Goal: Task Accomplishment & Management: Manage account settings

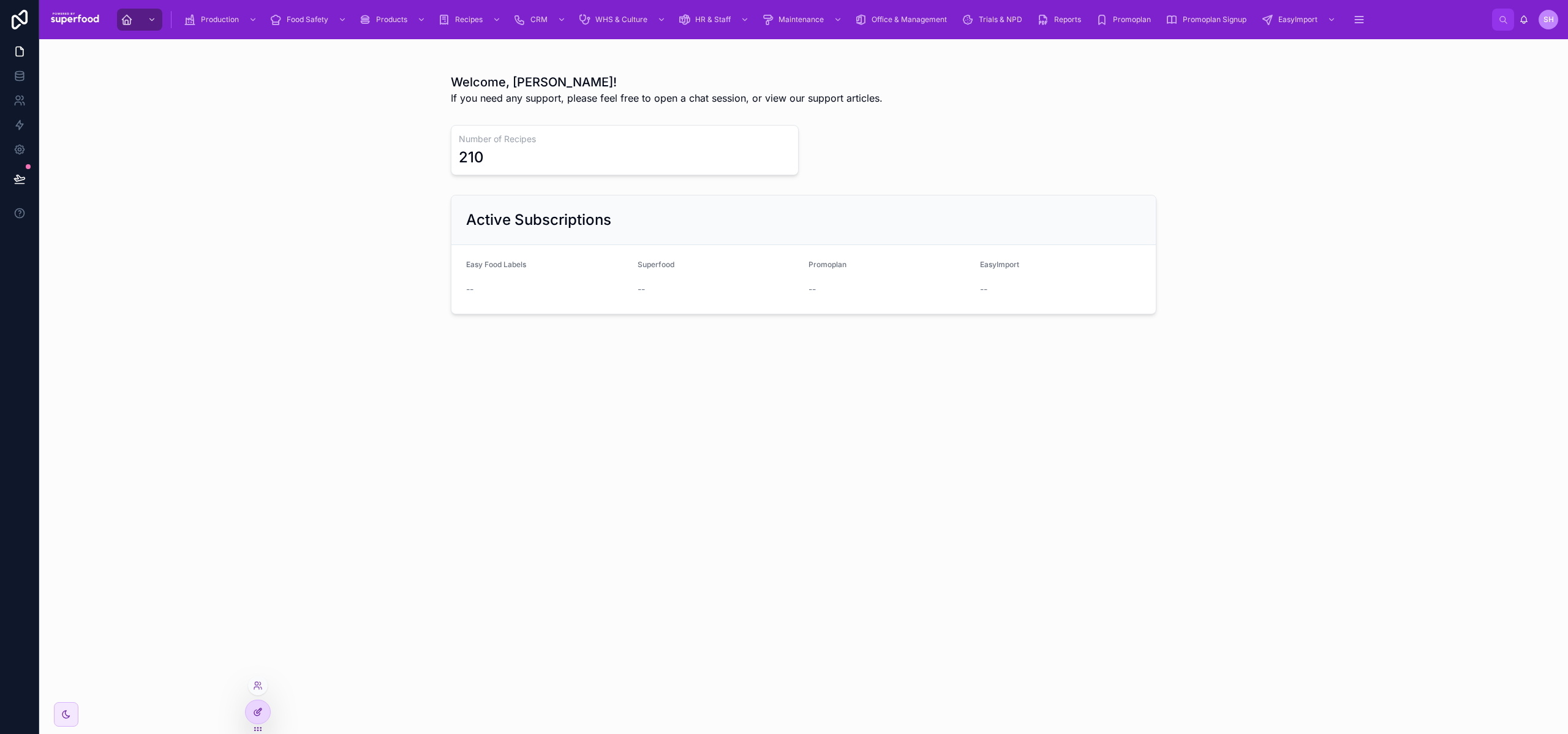
click at [256, 707] on icon at bounding box center [257, 711] width 9 height 9
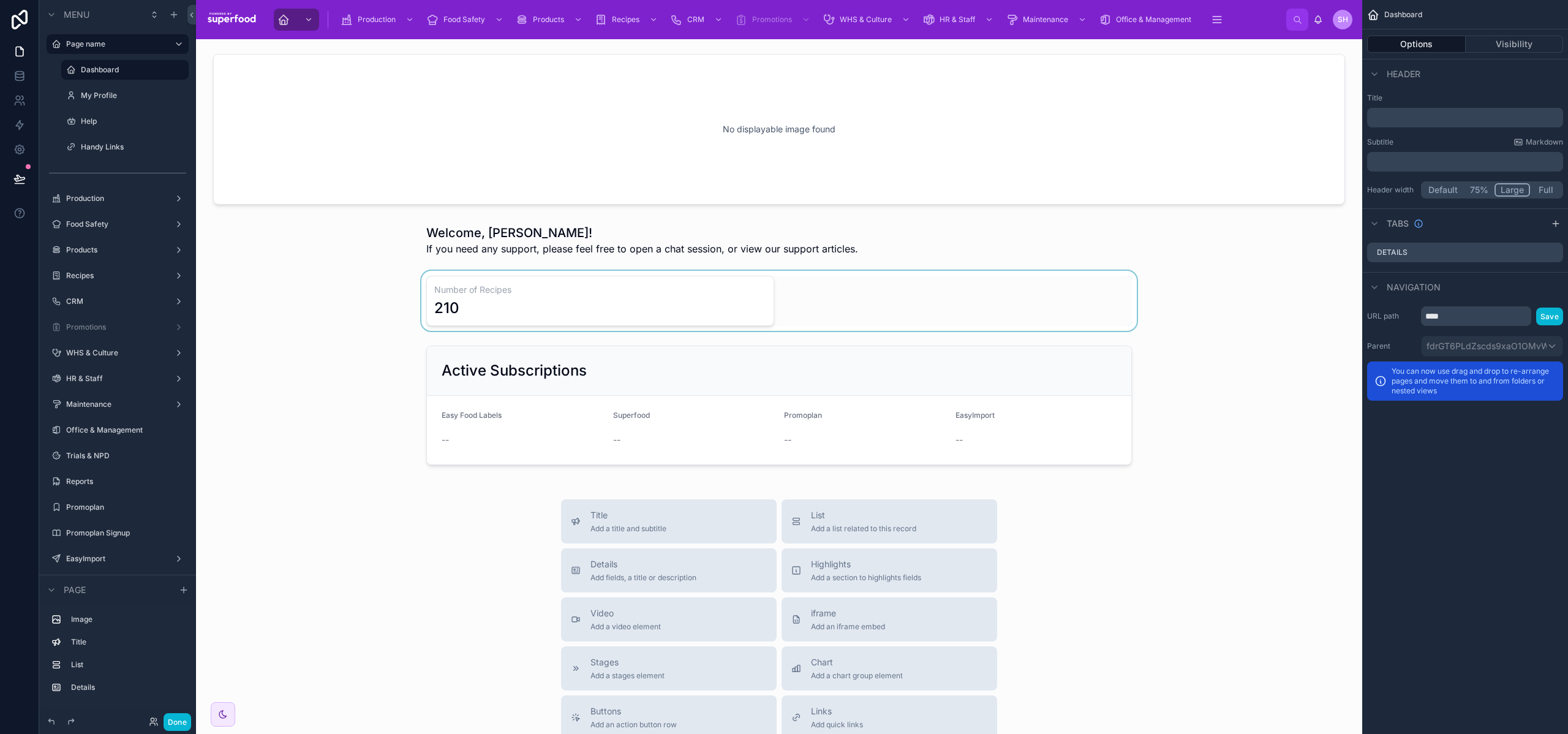
click at [527, 301] on div at bounding box center [779, 301] width 1147 height 60
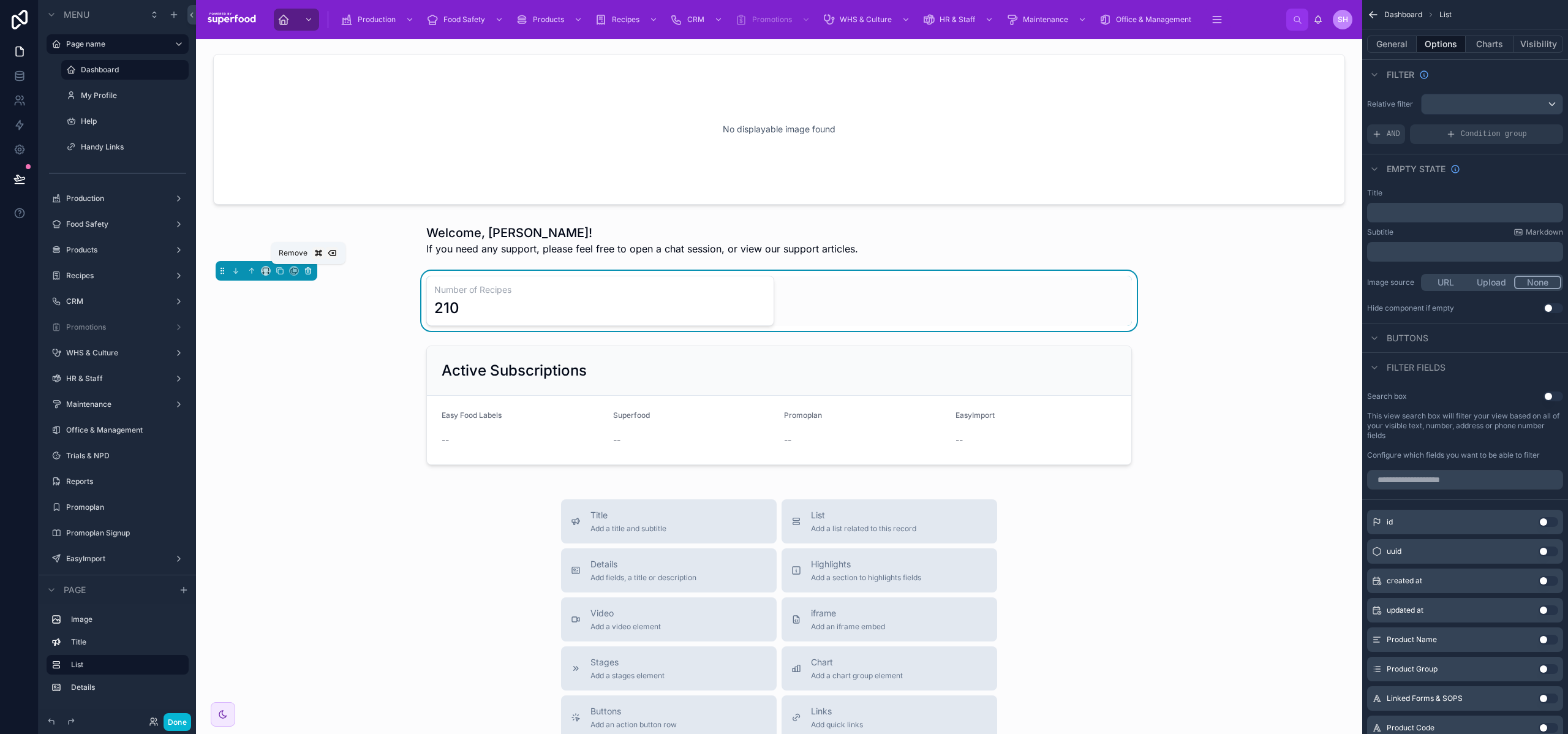
click at [311, 273] on icon at bounding box center [308, 271] width 9 height 9
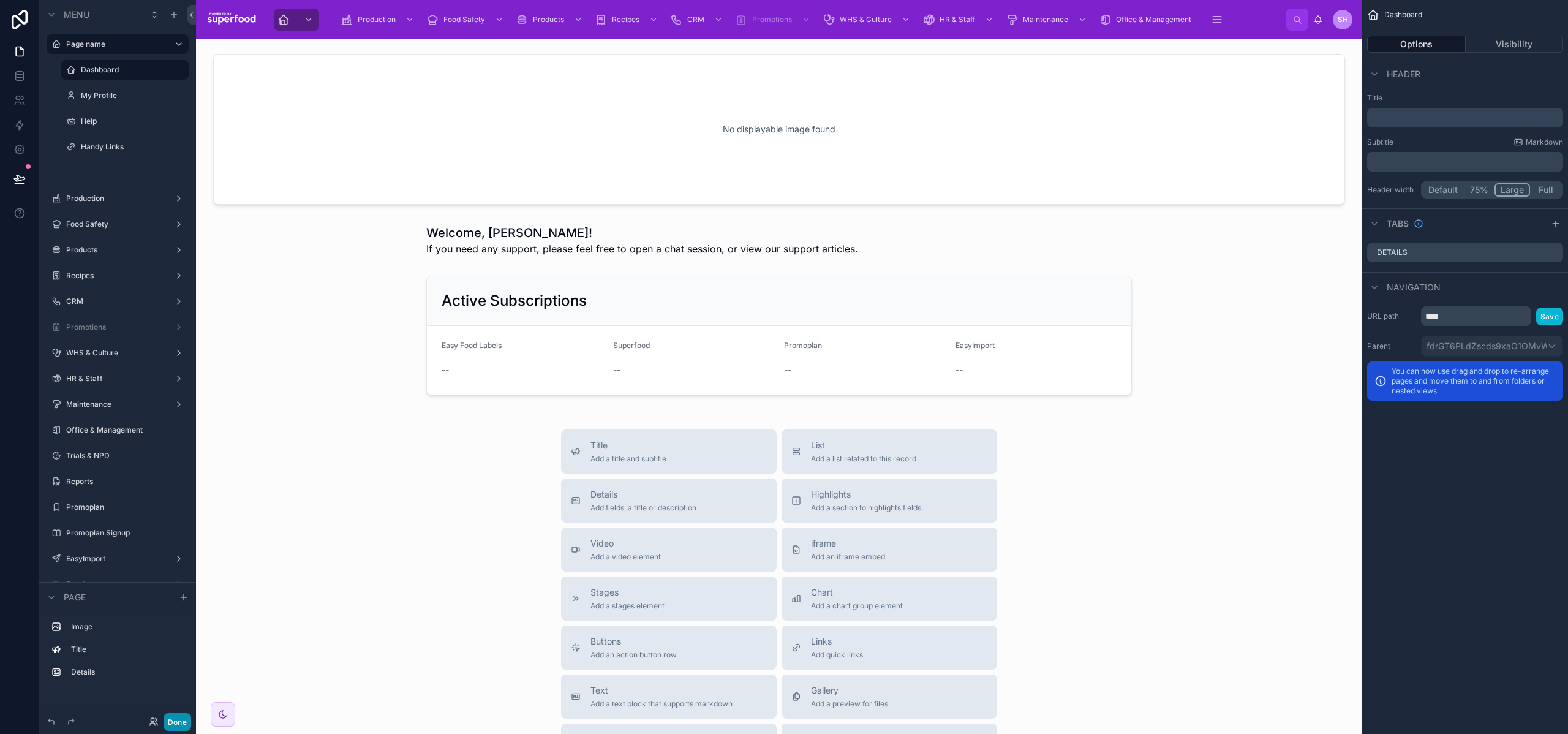
click at [172, 719] on button "Done" at bounding box center [177, 721] width 27 height 18
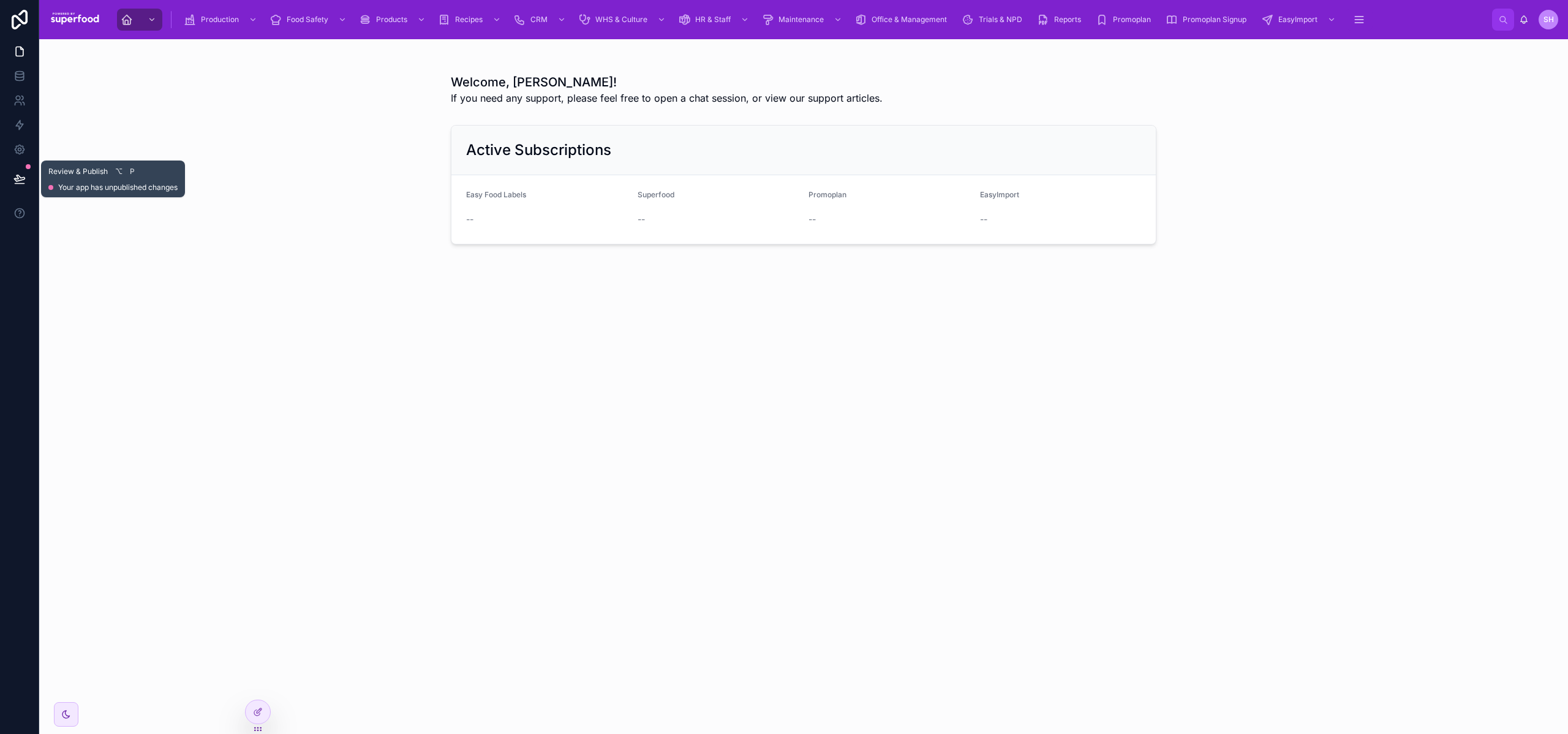
click at [16, 179] on icon at bounding box center [19, 178] width 10 height 6
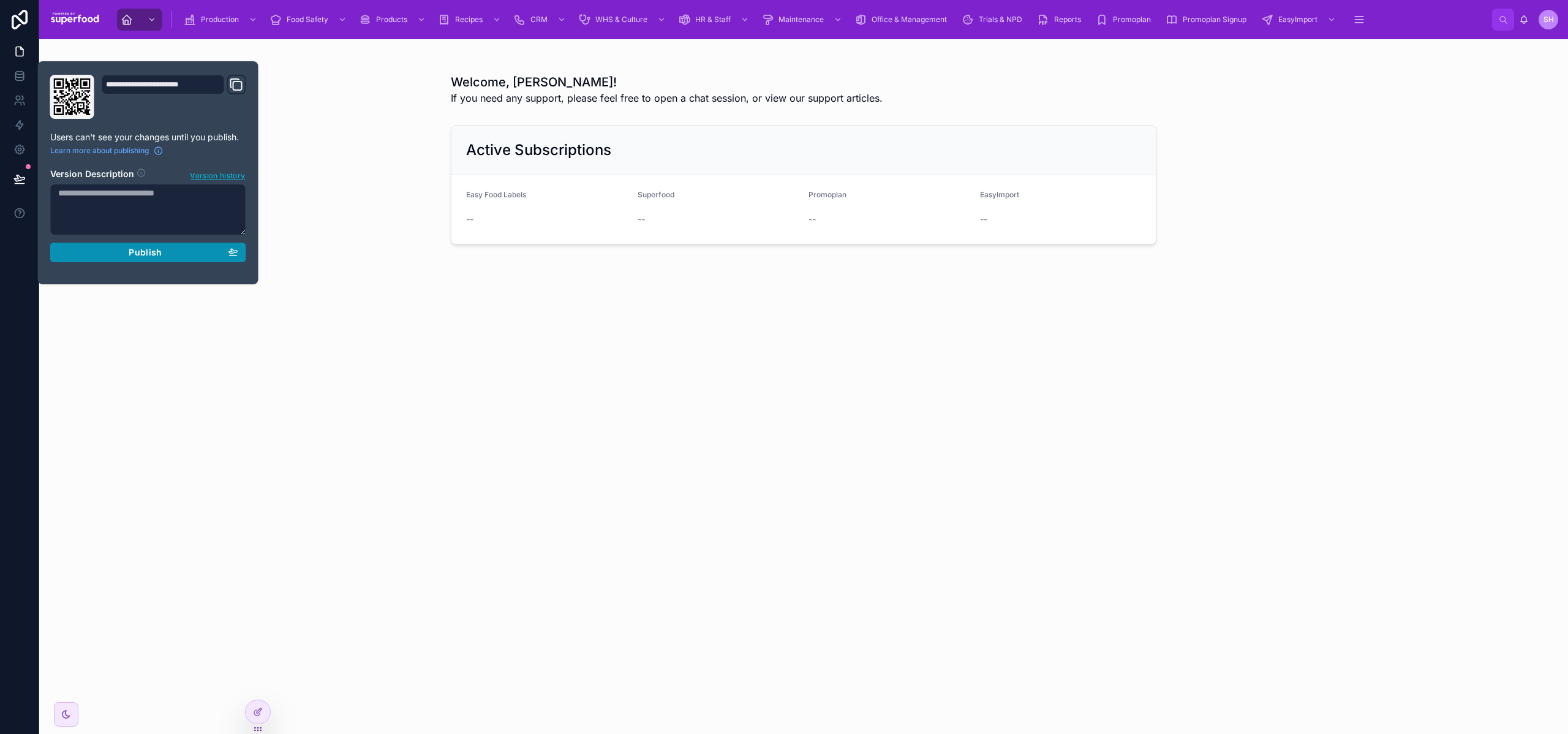
click at [97, 253] on div "Publish" at bounding box center [148, 252] width 180 height 11
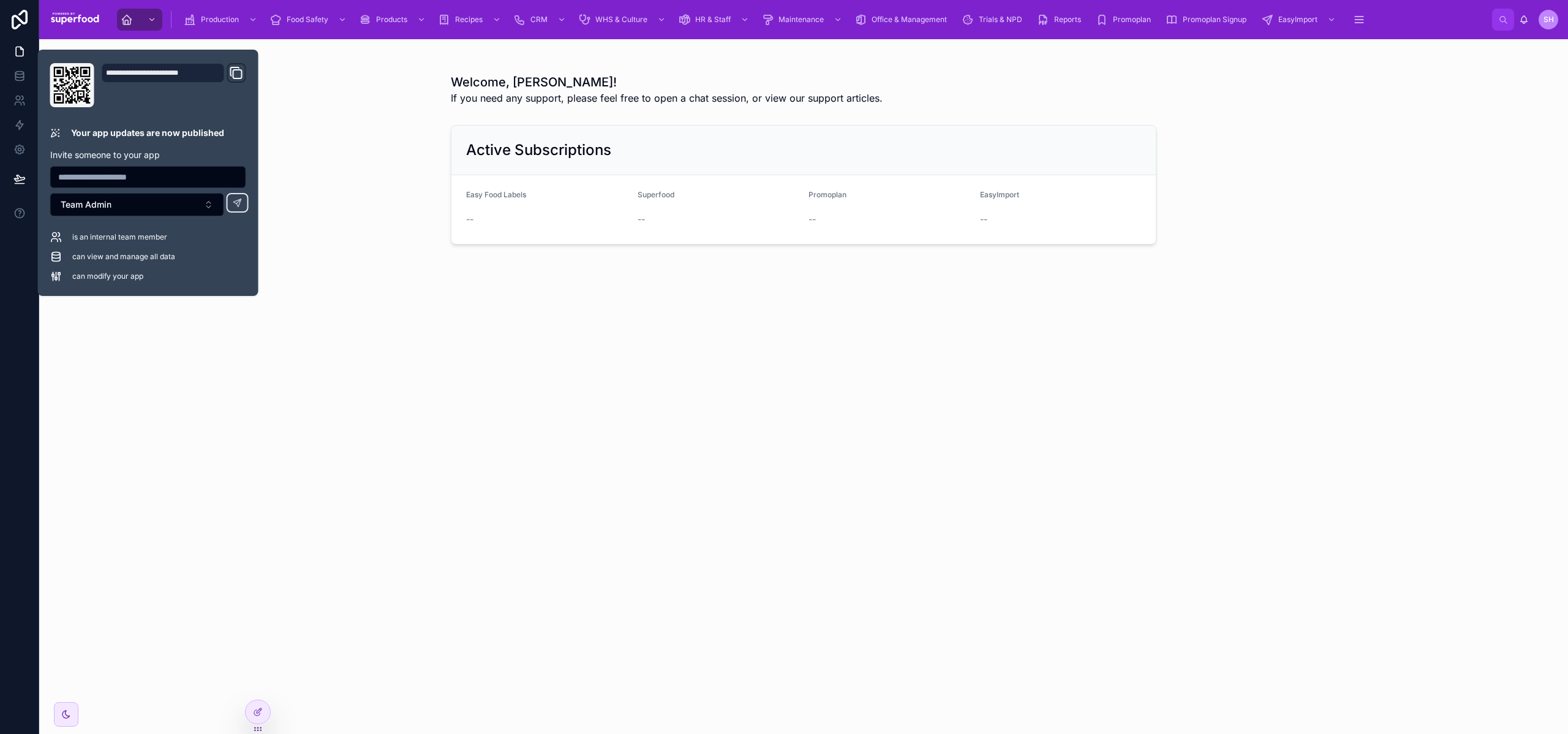
click at [379, 228] on div "Active Subscriptions Easy Food Labels -- Superfood -- Promoplan -- EasyImport --" at bounding box center [803, 185] width 1509 height 129
